Goal: Information Seeking & Learning: Understand process/instructions

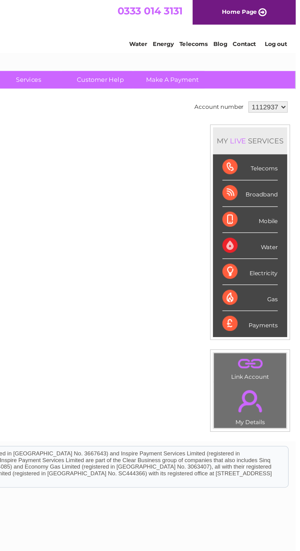
click at [175, 57] on link "Customer Help" at bounding box center [174, 51] width 51 height 11
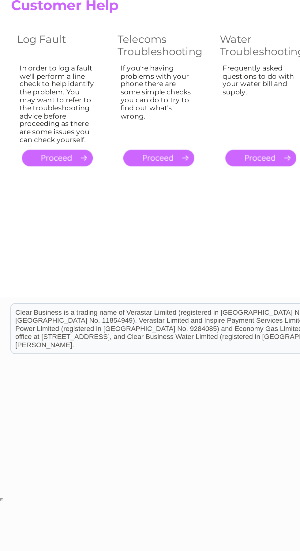
click at [34, 152] on link "." at bounding box center [31, 155] width 38 height 9
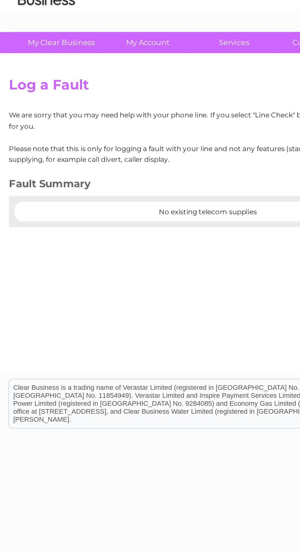
click at [109, 144] on center "No existing telecom supplies" at bounding box center [113, 143] width 208 height 4
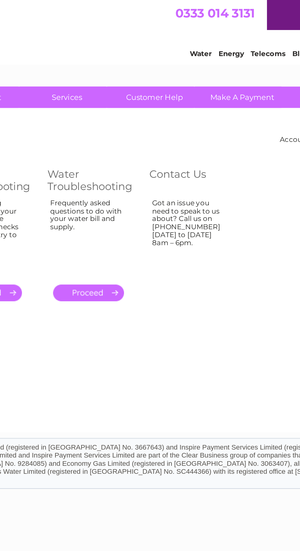
click at [180, 51] on link "Customer Help" at bounding box center [174, 51] width 51 height 11
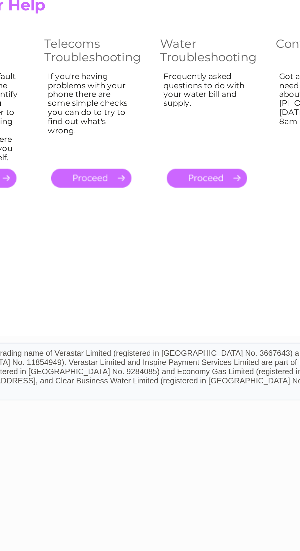
click at [80, 159] on link "." at bounding box center [85, 155] width 38 height 9
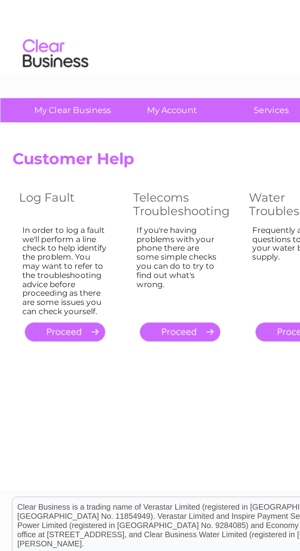
click at [29, 157] on link "." at bounding box center [31, 155] width 38 height 9
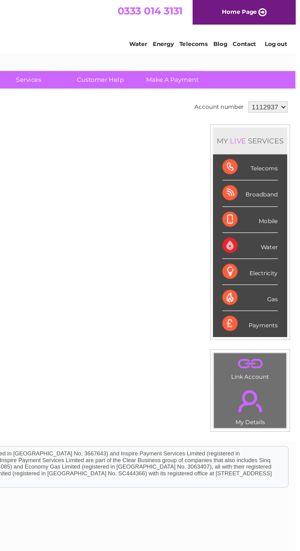
click at [101, 28] on link "Contact" at bounding box center [99, 28] width 15 height 5
